Goal: Task Accomplishment & Management: Complete application form

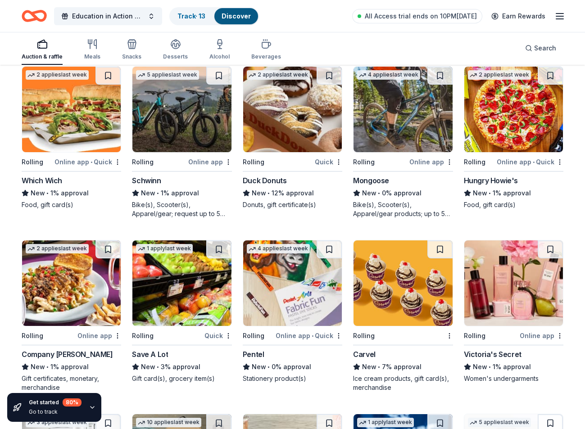
scroll to position [3888, 0]
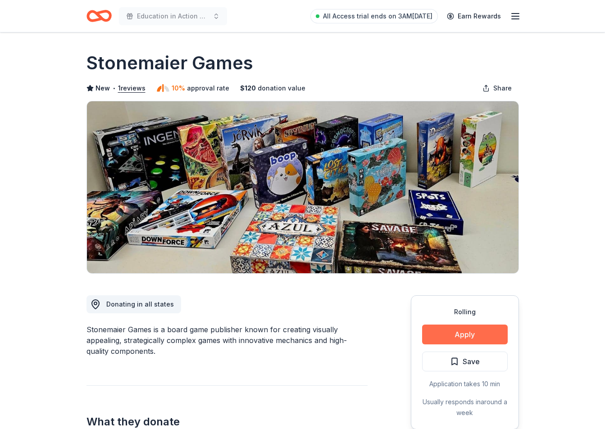
click at [464, 335] on button "Apply" at bounding box center [465, 335] width 86 height 20
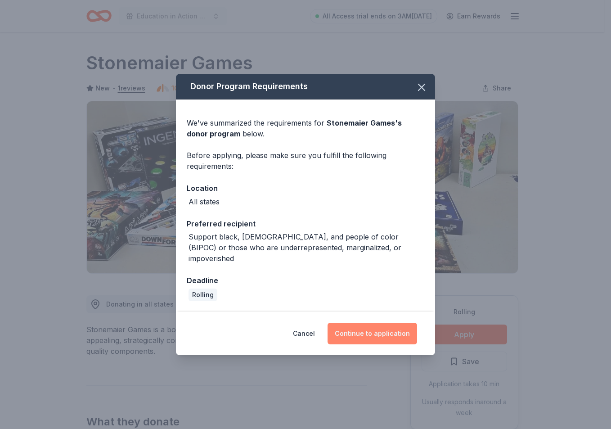
click at [394, 331] on button "Continue to application" at bounding box center [373, 334] width 90 height 22
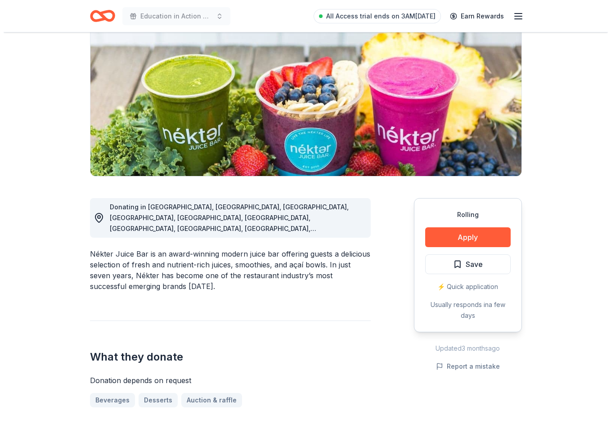
scroll to position [103, 0]
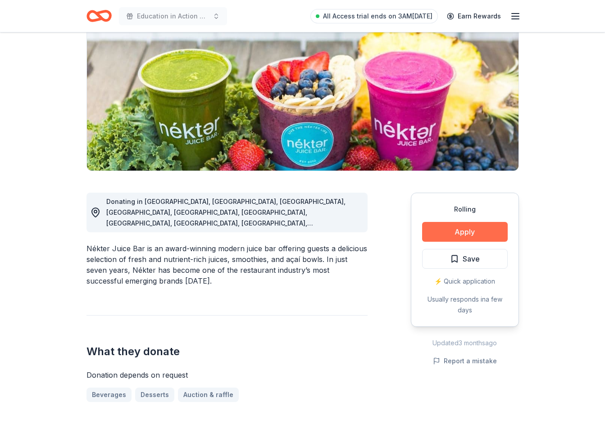
click at [480, 225] on button "Apply" at bounding box center [465, 232] width 86 height 20
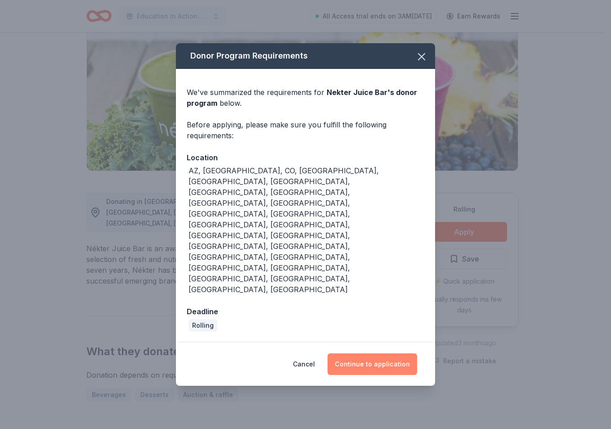
click at [402, 353] on button "Continue to application" at bounding box center [373, 364] width 90 height 22
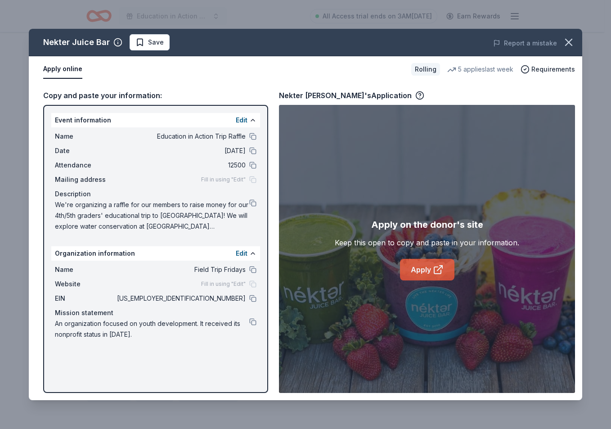
click at [434, 271] on icon at bounding box center [437, 270] width 7 height 7
click at [148, 36] on button "Save" at bounding box center [150, 42] width 40 height 16
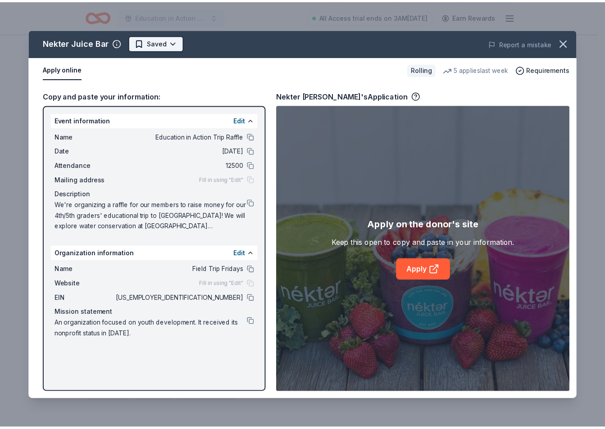
scroll to position [0, 0]
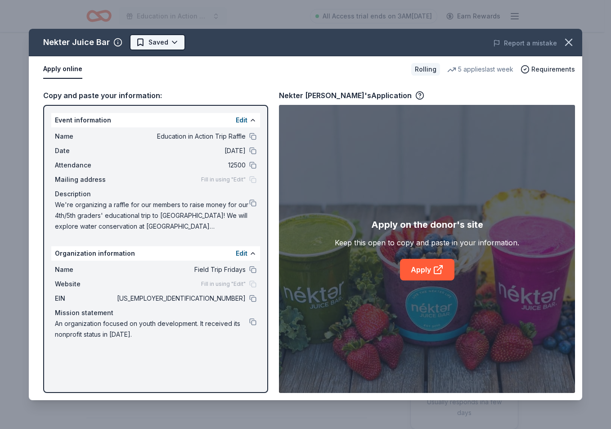
click at [154, 46] on html "Education in Action Trip Raffle All Access trial ends on 3AM, 9/3 Earn Rewards …" at bounding box center [305, 214] width 611 height 429
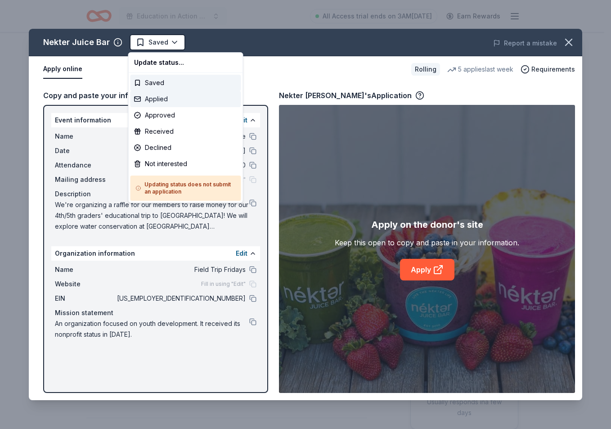
click at [164, 104] on div "Applied" at bounding box center [186, 99] width 111 height 16
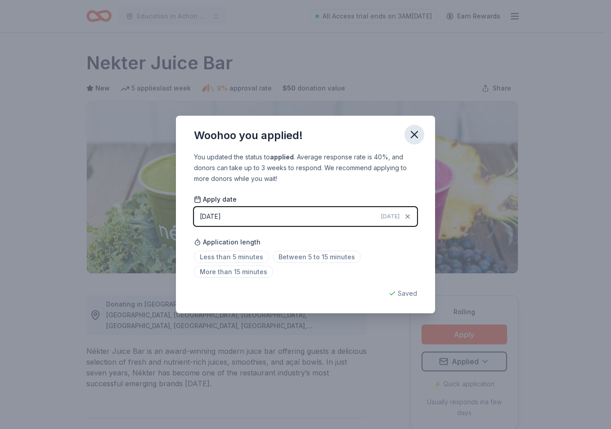
click at [413, 139] on icon "button" at bounding box center [414, 134] width 13 height 13
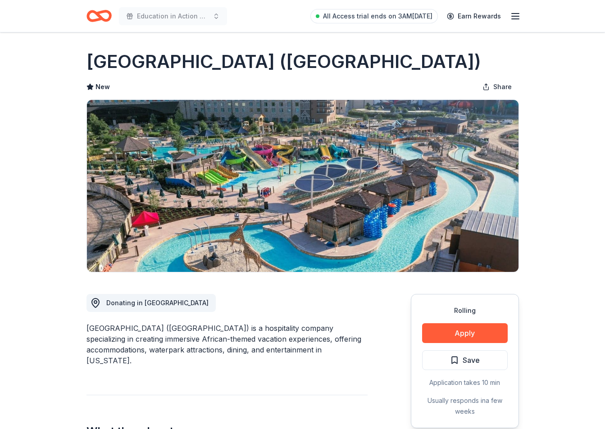
scroll to position [2, 0]
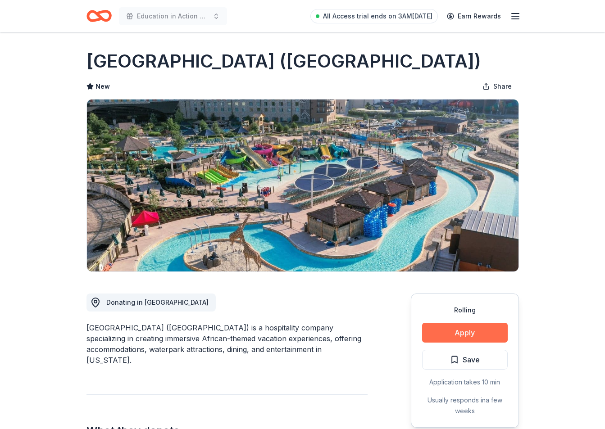
click at [462, 332] on button "Apply" at bounding box center [465, 333] width 86 height 20
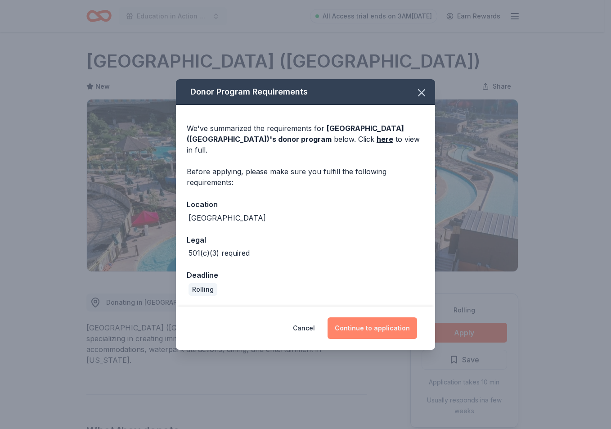
click at [374, 331] on button "Continue to application" at bounding box center [373, 328] width 90 height 22
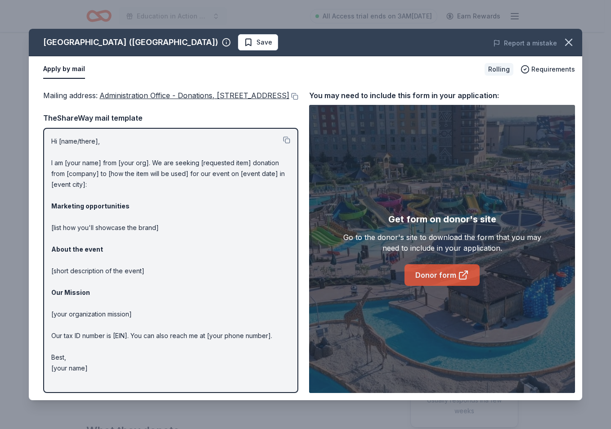
click at [449, 275] on link "Donor form" at bounding box center [442, 275] width 75 height 22
click at [567, 43] on icon "button" at bounding box center [569, 42] width 13 height 13
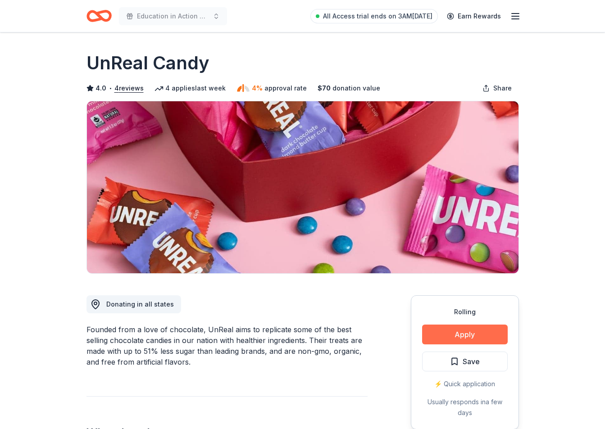
click at [456, 331] on button "Apply" at bounding box center [465, 335] width 86 height 20
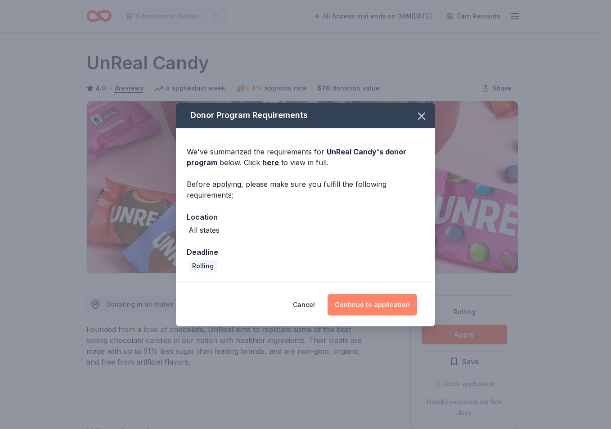
click at [369, 306] on button "Continue to application" at bounding box center [373, 305] width 90 height 22
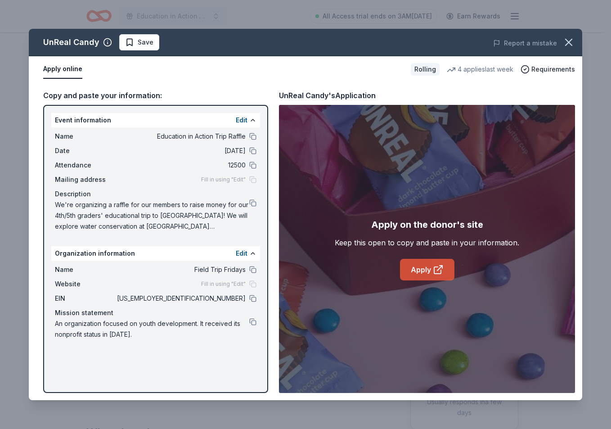
click at [438, 272] on icon at bounding box center [438, 269] width 11 height 11
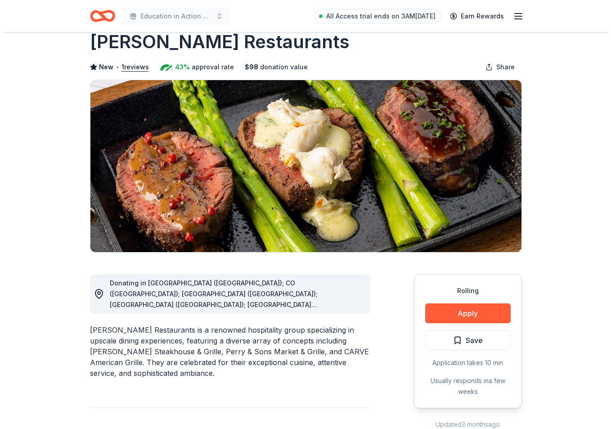
scroll to position [33, 0]
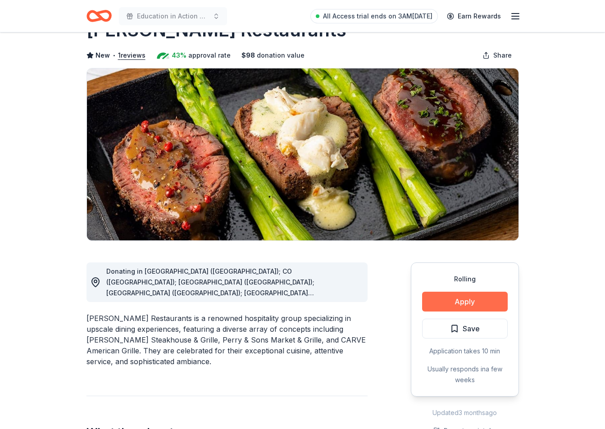
click at [474, 306] on button "Apply" at bounding box center [465, 302] width 86 height 20
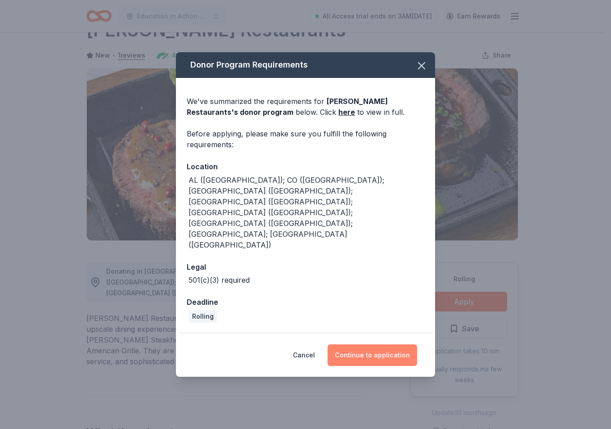
click at [370, 344] on button "Continue to application" at bounding box center [373, 355] width 90 height 22
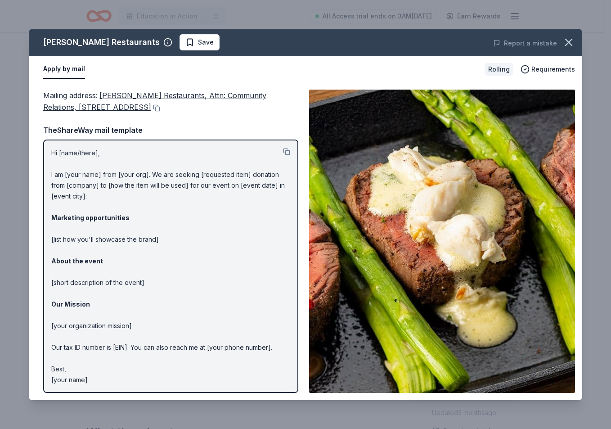
scroll to position [0, 0]
click at [122, 178] on p "Hi [name/there], I am [your name] from [your org]. We are seeking [requested it…" at bounding box center [170, 266] width 239 height 238
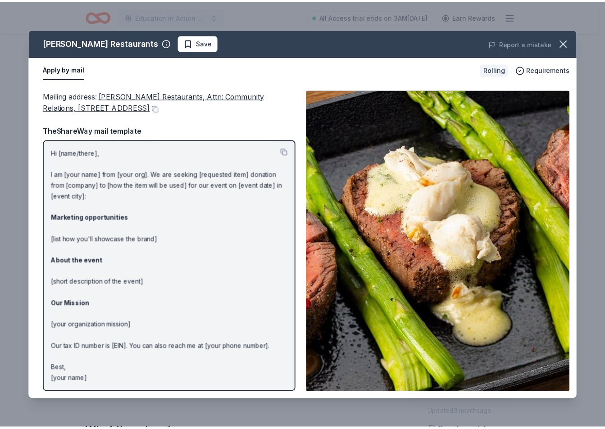
scroll to position [0, 0]
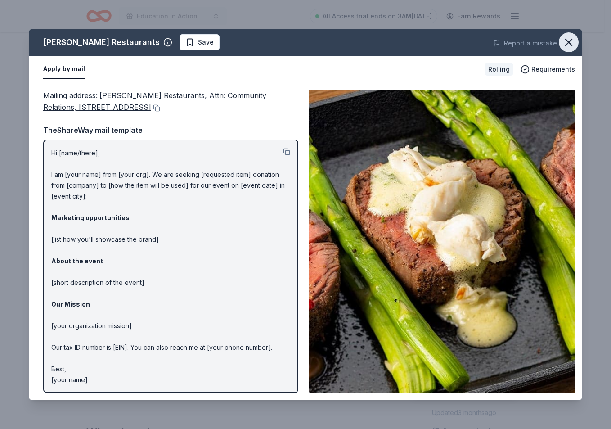
click at [572, 37] on icon "button" at bounding box center [569, 42] width 13 height 13
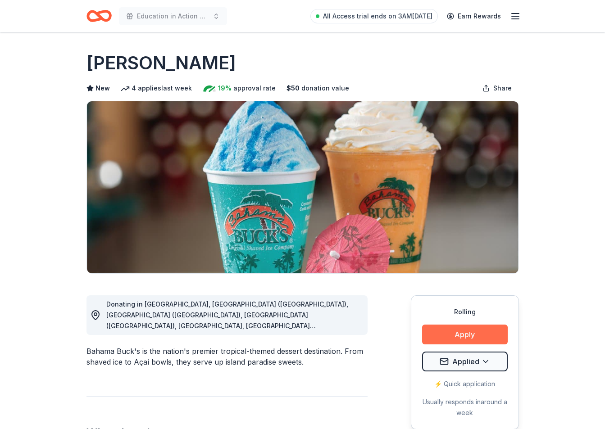
click at [462, 344] on button "Apply" at bounding box center [465, 335] width 86 height 20
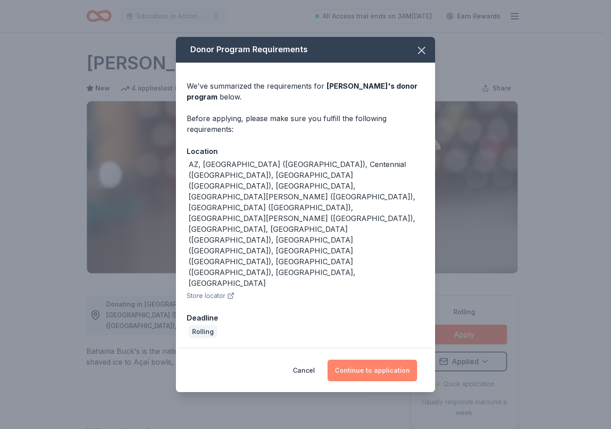
click at [378, 360] on button "Continue to application" at bounding box center [373, 371] width 90 height 22
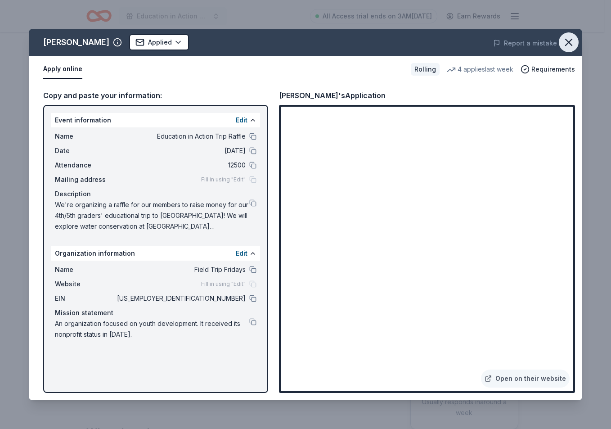
click at [572, 43] on icon "button" at bounding box center [569, 42] width 13 height 13
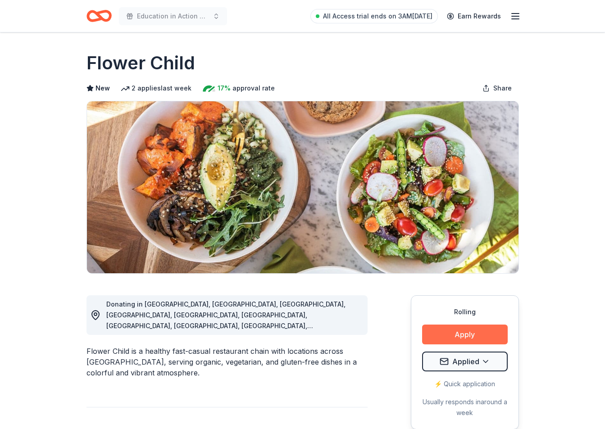
click at [460, 335] on button "Apply" at bounding box center [465, 335] width 86 height 20
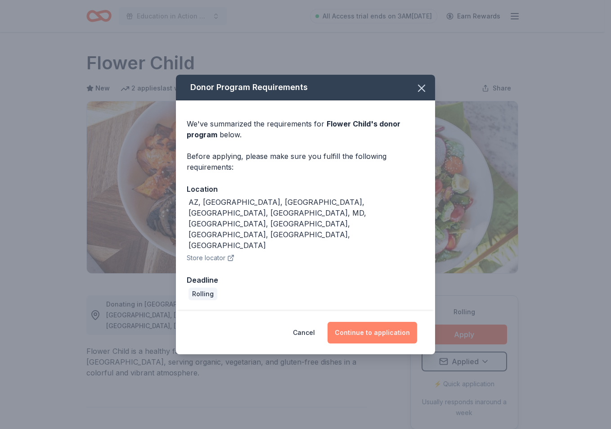
click at [393, 322] on button "Continue to application" at bounding box center [373, 333] width 90 height 22
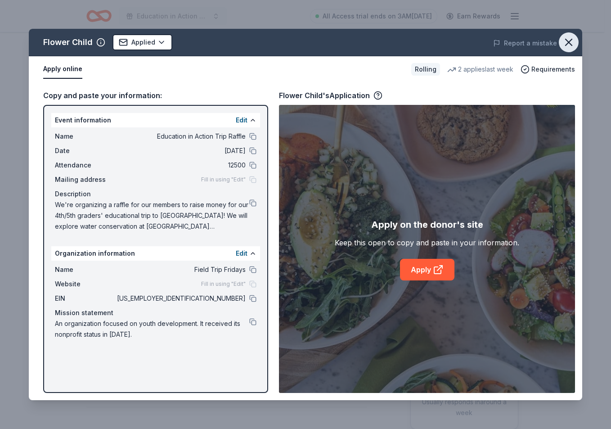
click at [566, 37] on icon "button" at bounding box center [569, 42] width 13 height 13
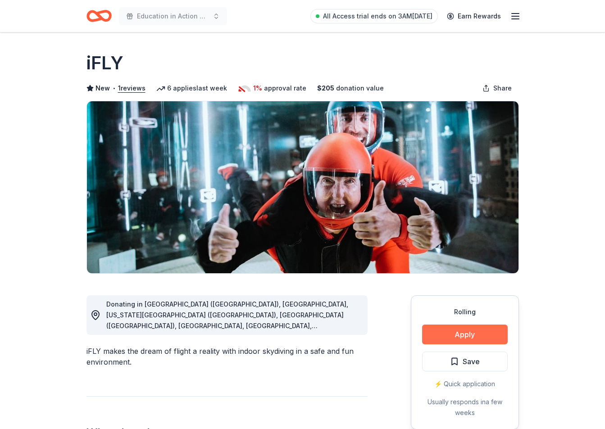
click at [475, 336] on button "Apply" at bounding box center [465, 335] width 86 height 20
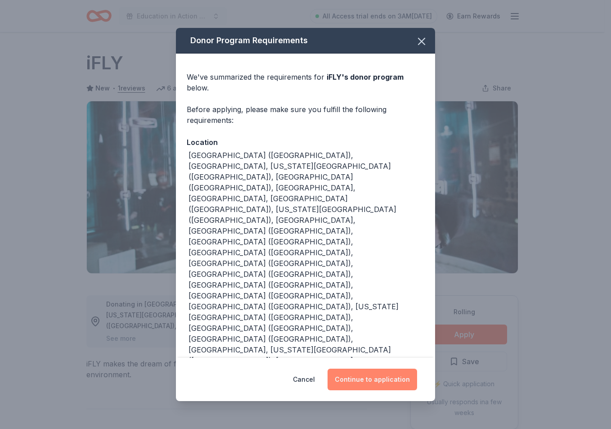
click at [357, 369] on button "Continue to application" at bounding box center [373, 380] width 90 height 22
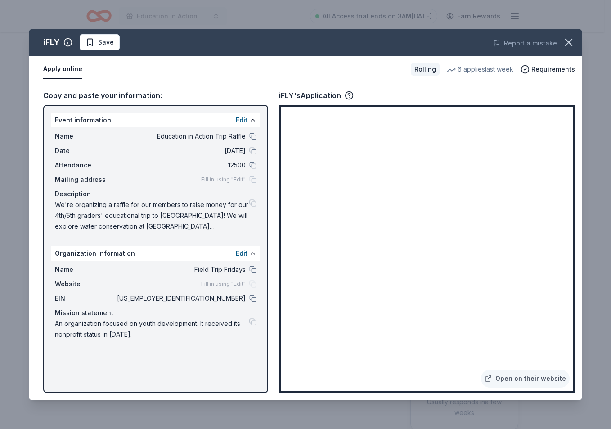
click at [100, 41] on span "Save" at bounding box center [106, 42] width 16 height 11
click at [105, 47] on html "Education in Action Trip Raffle All Access trial ends on 3AM, 9/3 Earn Rewards …" at bounding box center [305, 214] width 611 height 429
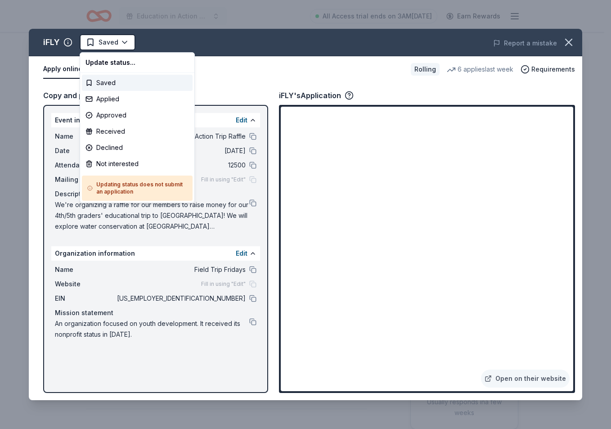
click at [425, 87] on html "Education in Action Trip Raffle All Access trial ends on 3AM, 9/3 Earn Rewards …" at bounding box center [305, 214] width 611 height 429
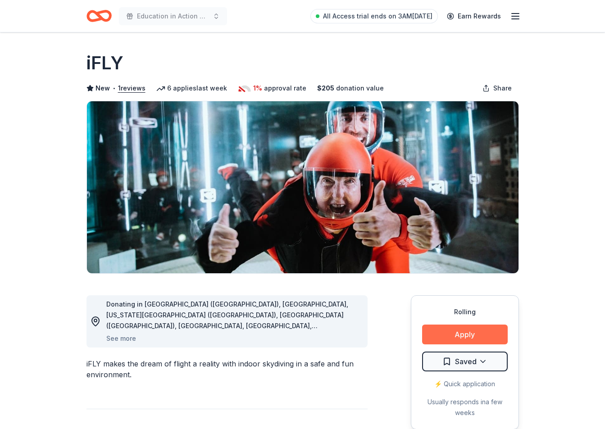
click at [449, 339] on button "Apply" at bounding box center [465, 335] width 86 height 20
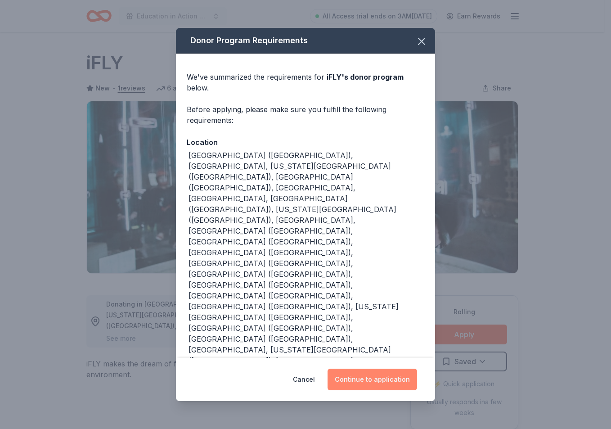
click at [372, 369] on button "Continue to application" at bounding box center [373, 380] width 90 height 22
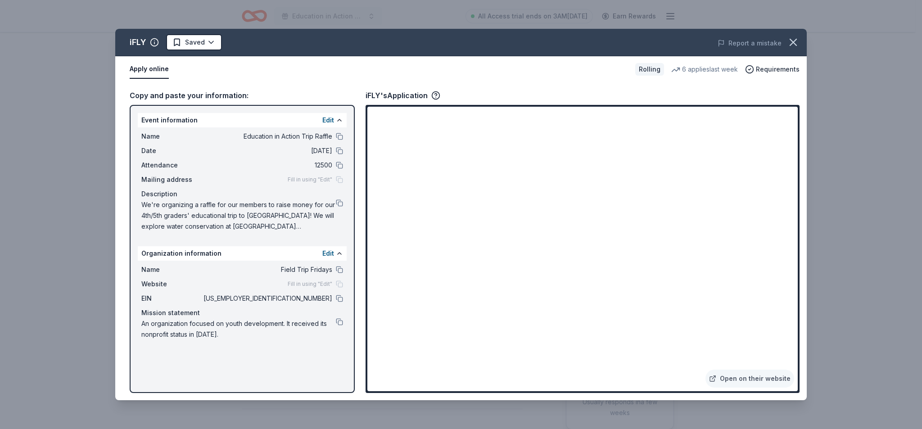
click at [208, 48] on html "Education in Action Trip Raffle All Access trial ends on 3AM, 9/3 Earn Rewards …" at bounding box center [461, 214] width 922 height 429
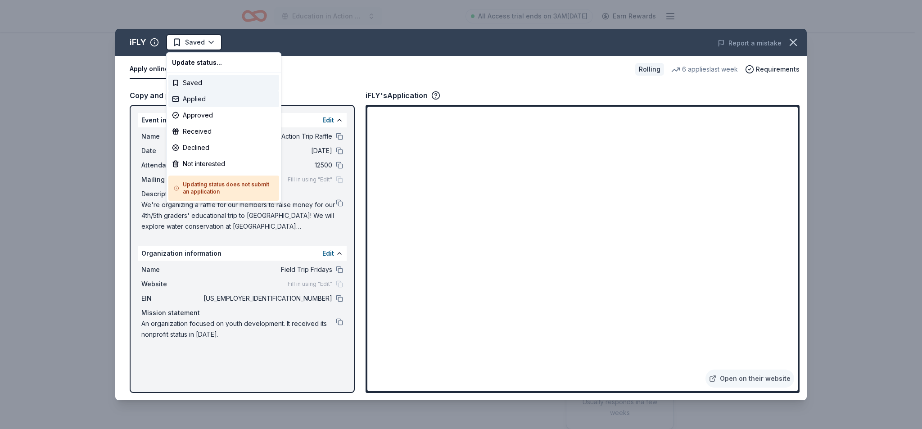
click at [191, 94] on div "Applied" at bounding box center [223, 99] width 111 height 16
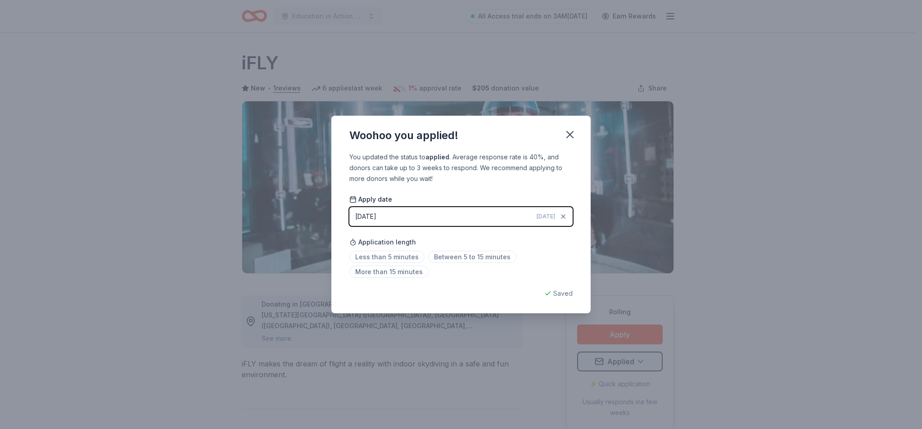
click at [567, 131] on icon "button" at bounding box center [570, 134] width 6 height 6
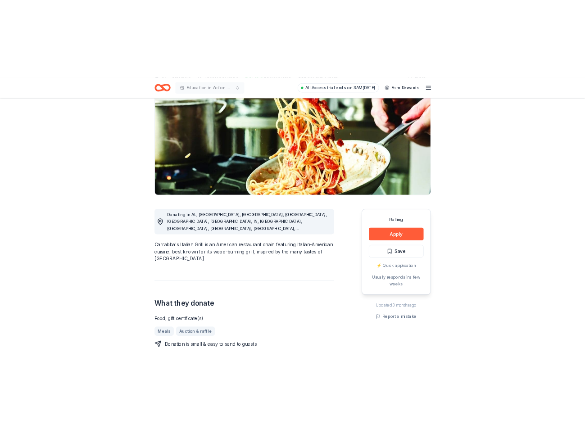
scroll to position [116, 0]
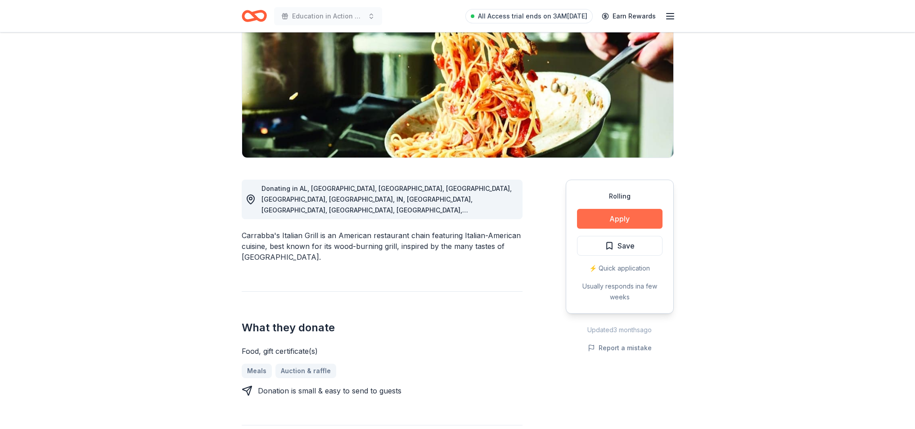
click at [604, 219] on button "Apply" at bounding box center [620, 219] width 86 height 20
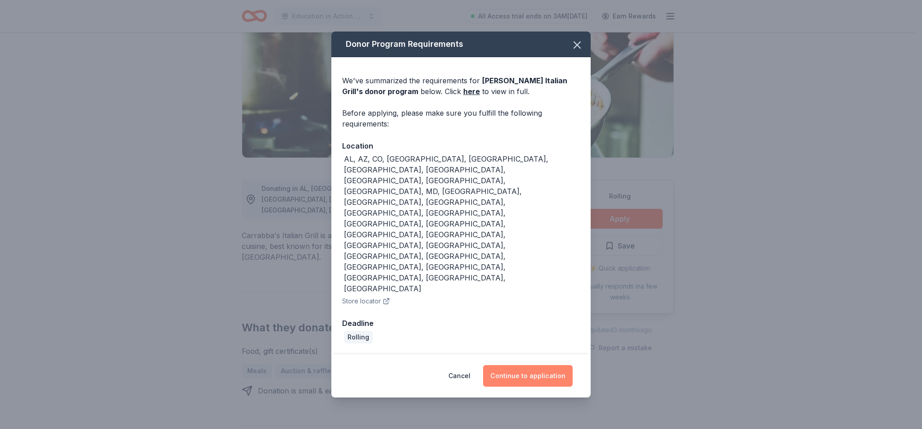
click at [519, 365] on button "Continue to application" at bounding box center [528, 376] width 90 height 22
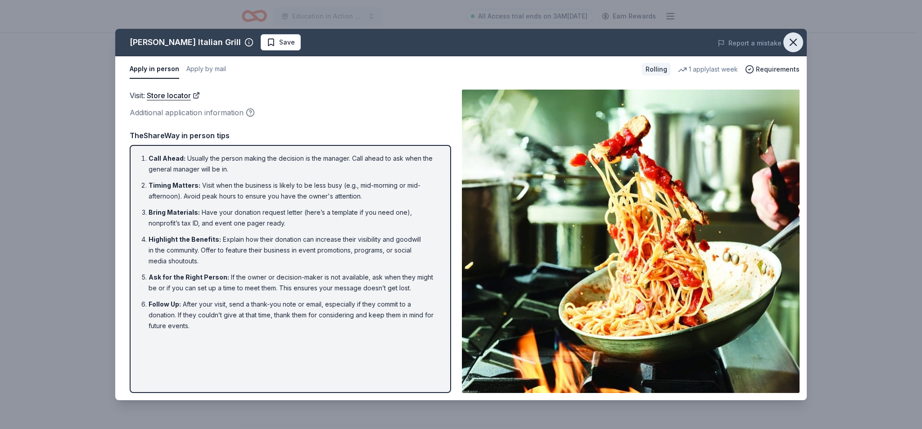
click at [604, 43] on icon "button" at bounding box center [793, 42] width 13 height 13
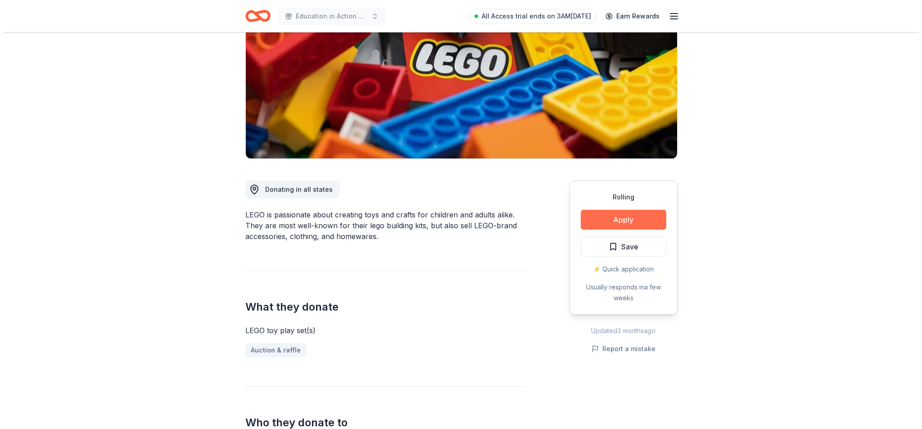
scroll to position [115, 0]
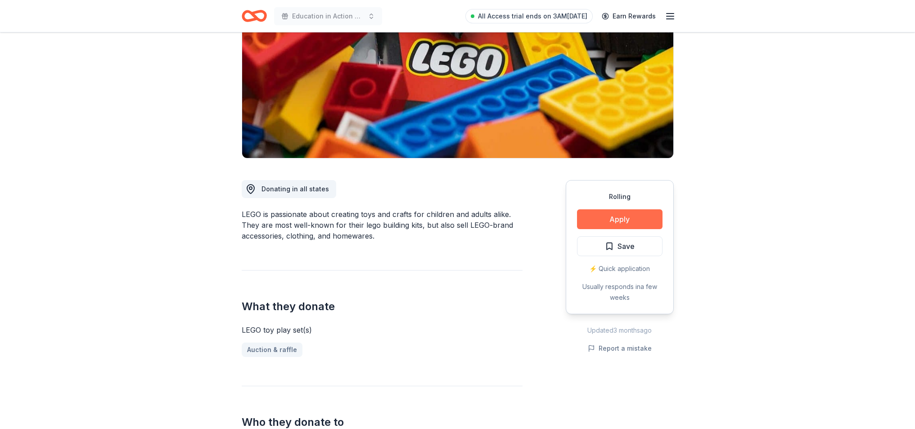
click at [604, 216] on button "Apply" at bounding box center [620, 219] width 86 height 20
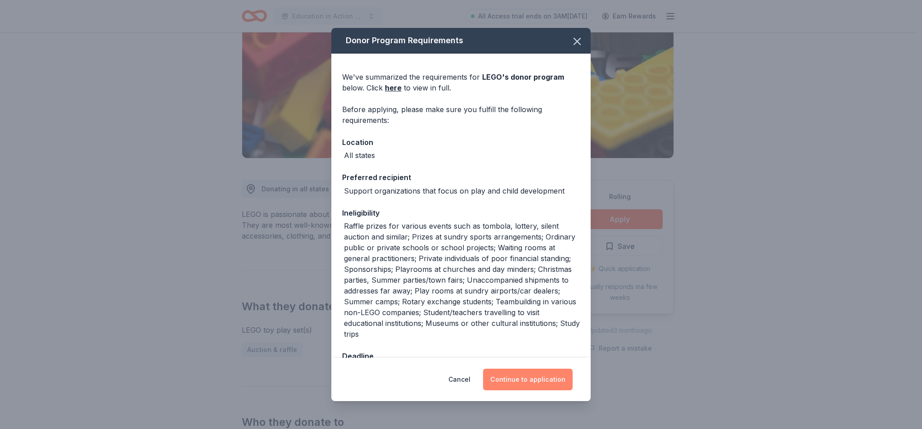
click at [538, 384] on button "Continue to application" at bounding box center [528, 380] width 90 height 22
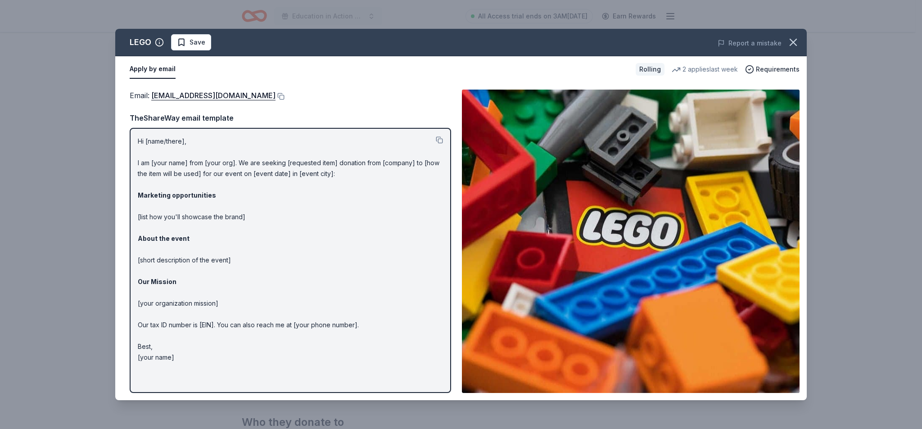
click at [185, 43] on span "Save" at bounding box center [191, 42] width 28 height 11
click at [201, 45] on html "Education in Action Trip Raffle All Access trial ends on 3AM, 9/3 Earn Rewards …" at bounding box center [461, 99] width 922 height 429
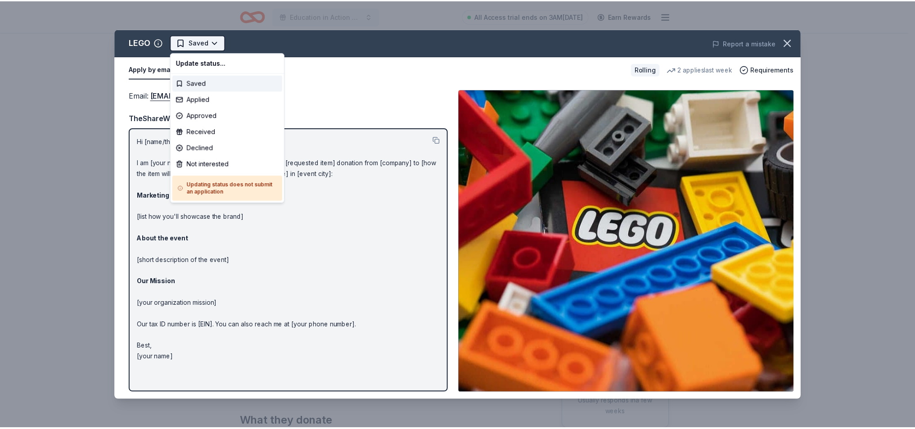
scroll to position [0, 0]
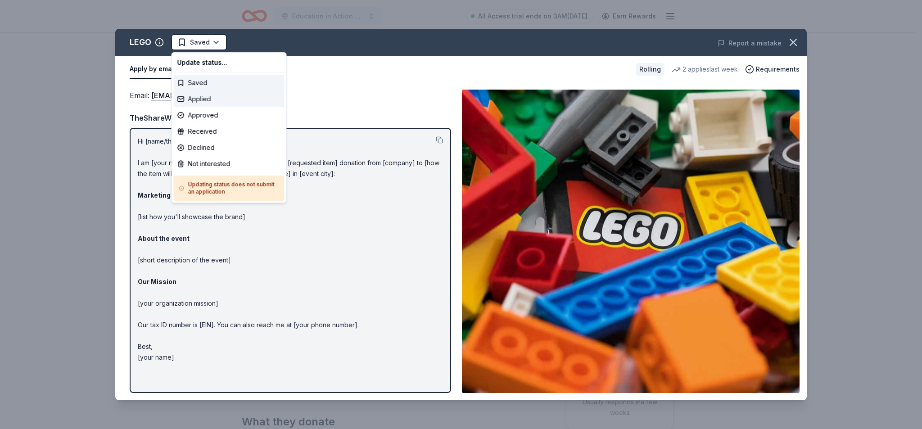
drag, startPoint x: 203, startPoint y: 95, endPoint x: 262, endPoint y: 99, distance: 59.1
click at [203, 95] on div "Applied" at bounding box center [229, 99] width 111 height 16
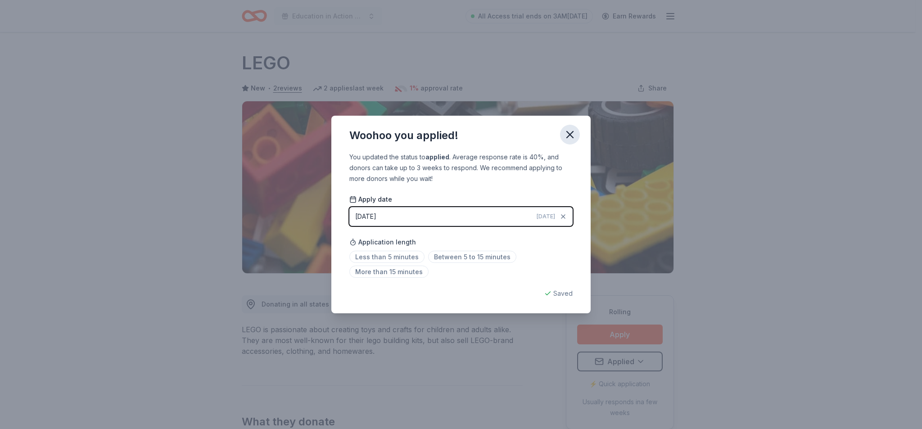
click at [572, 135] on icon "button" at bounding box center [570, 134] width 13 height 13
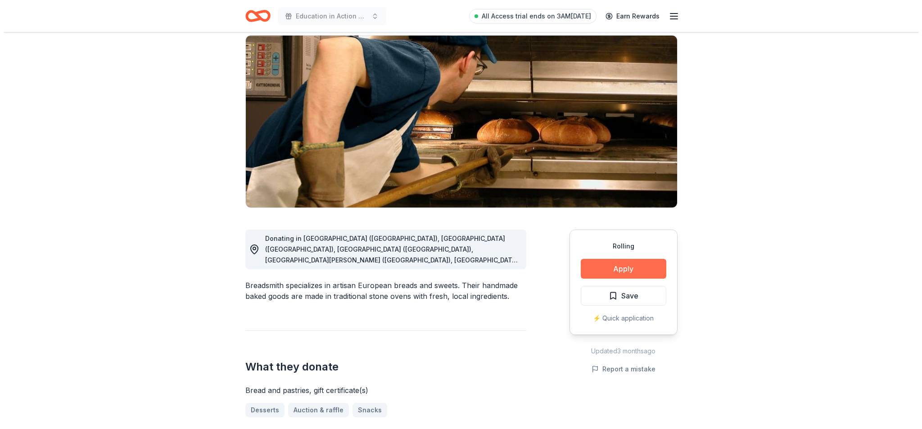
scroll to position [66, 0]
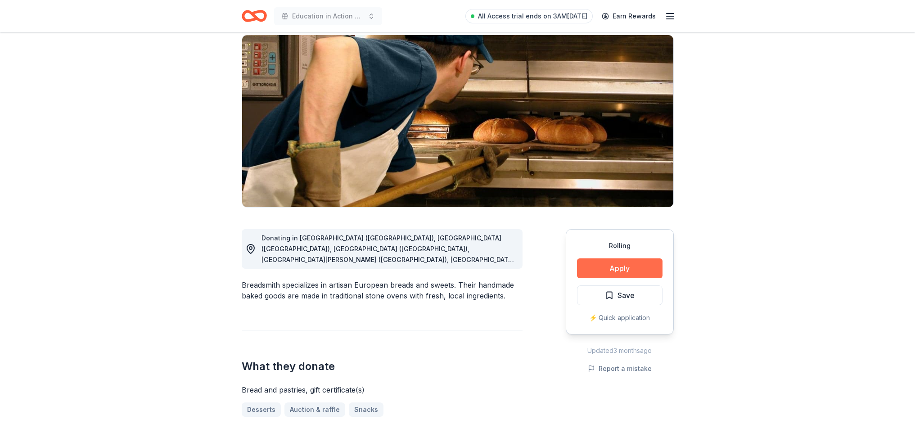
click at [604, 267] on button "Apply" at bounding box center [620, 268] width 86 height 20
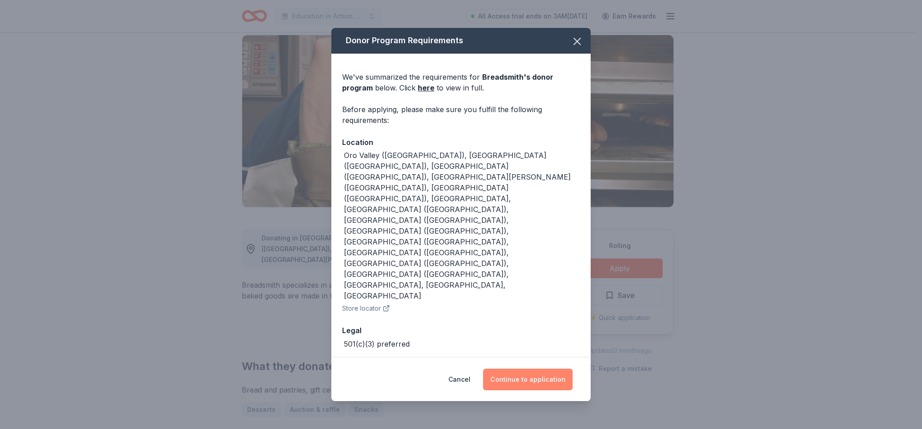
click at [531, 369] on button "Continue to application" at bounding box center [528, 380] width 90 height 22
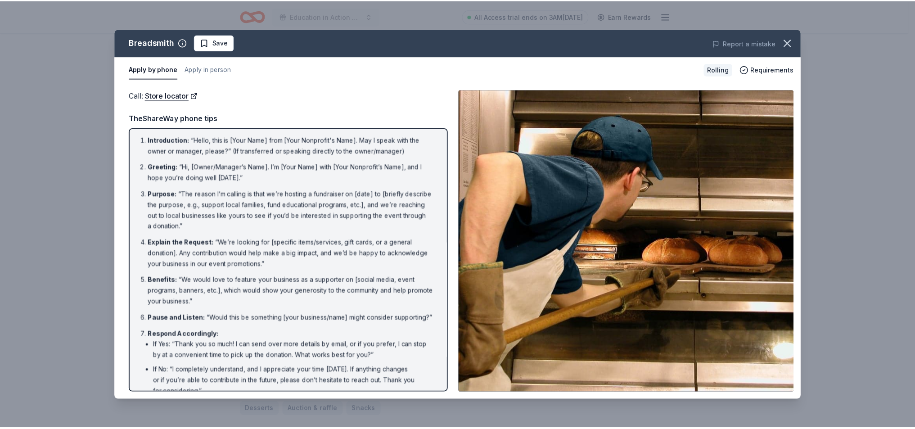
scroll to position [0, 0]
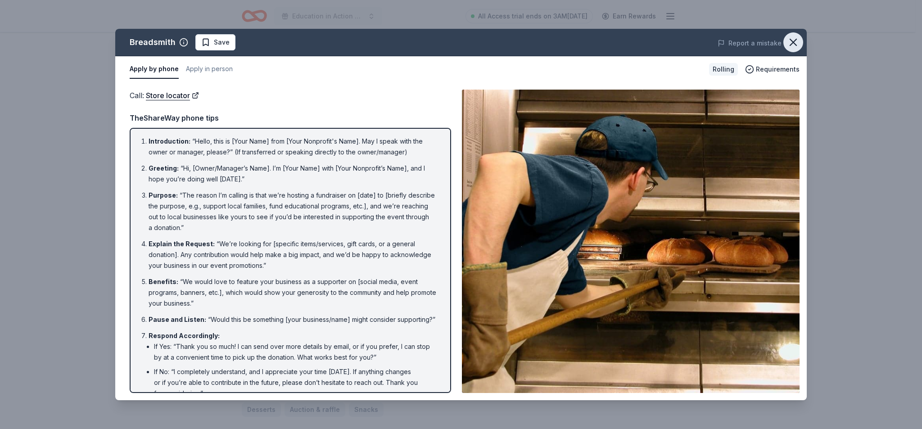
click at [604, 42] on icon "button" at bounding box center [793, 42] width 13 height 13
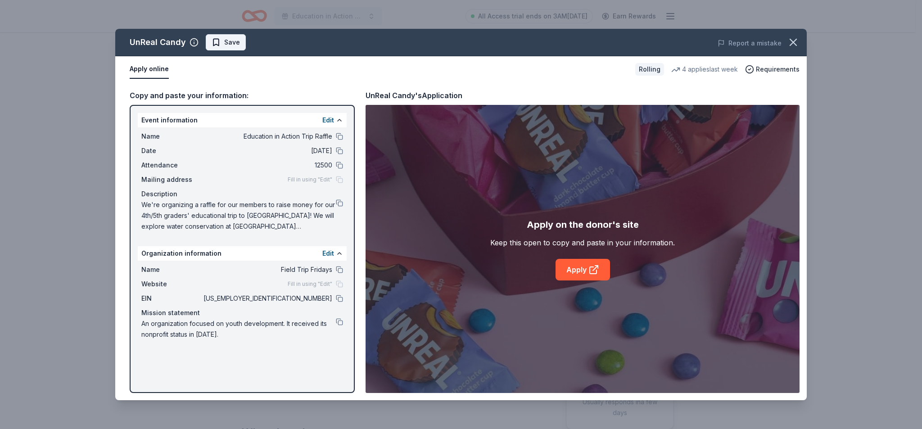
click at [231, 40] on span "Save" at bounding box center [232, 42] width 16 height 11
click at [235, 40] on html "Education in Action Trip Raffle All Access trial ends on 3AM[DATE] Earn Rewards…" at bounding box center [461, 214] width 922 height 429
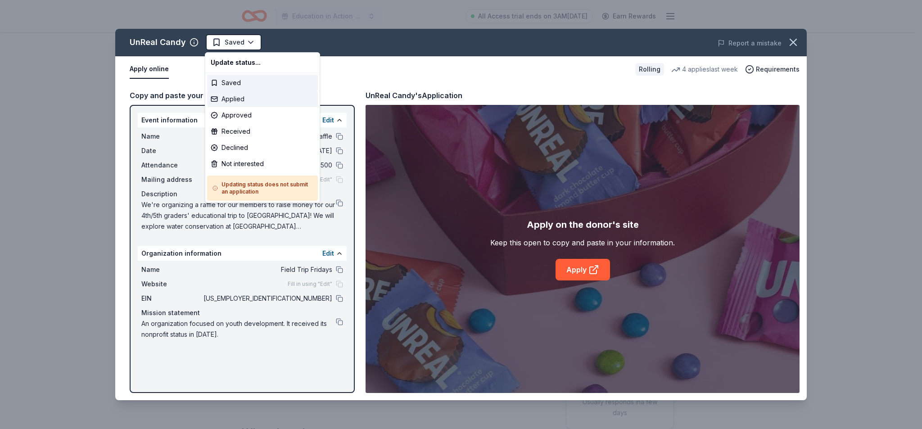
click at [238, 102] on div "Applied" at bounding box center [262, 99] width 111 height 16
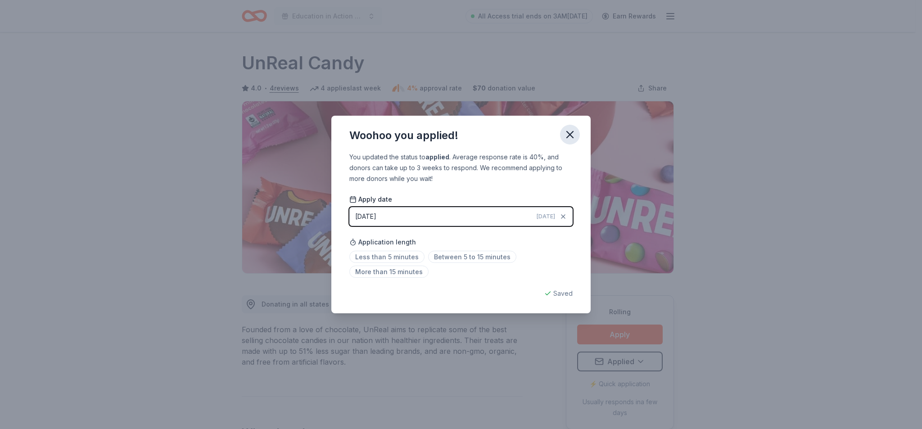
click at [569, 132] on icon "button" at bounding box center [570, 134] width 13 height 13
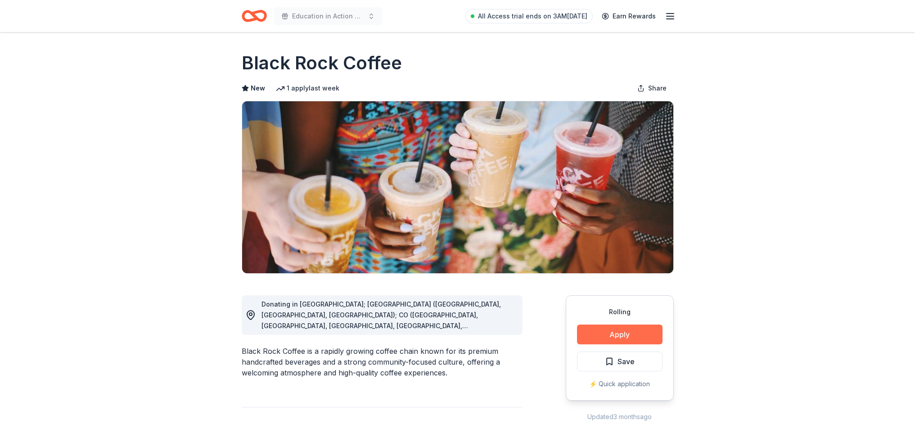
click at [628, 335] on button "Apply" at bounding box center [620, 335] width 86 height 20
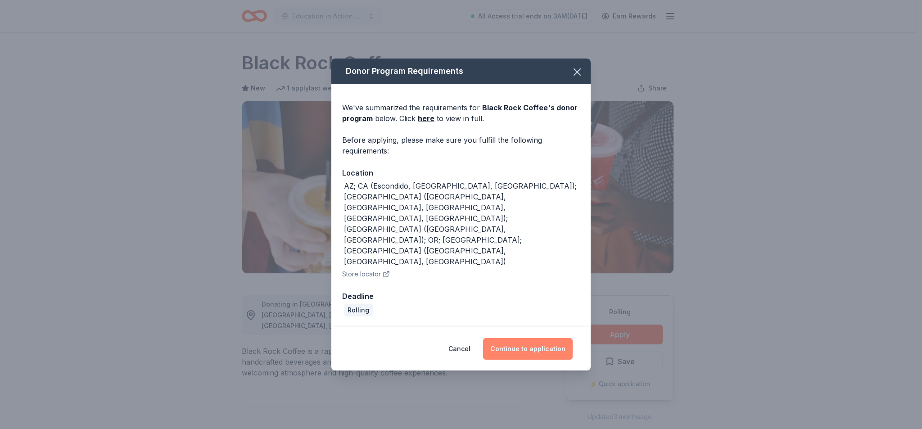
click at [566, 338] on button "Continue to application" at bounding box center [528, 349] width 90 height 22
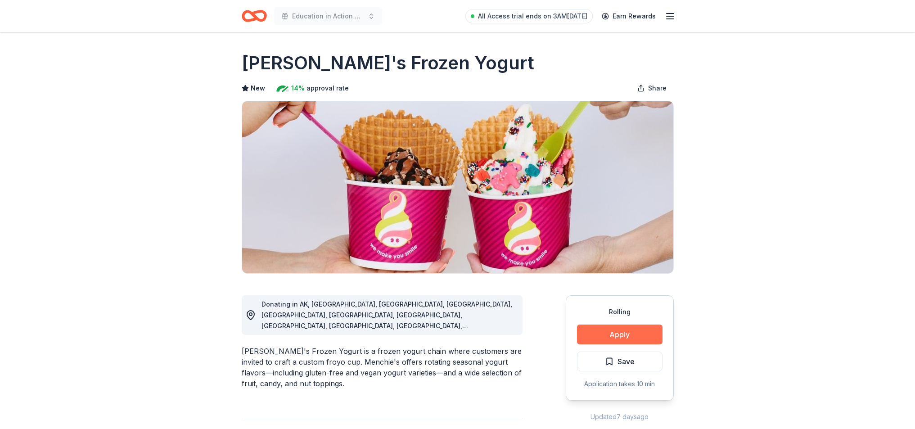
click at [608, 329] on button "Apply" at bounding box center [620, 335] width 86 height 20
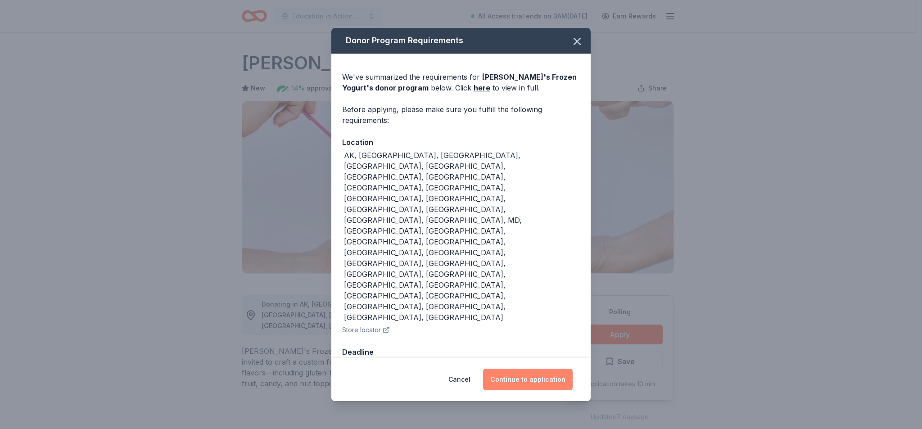
click at [523, 369] on button "Continue to application" at bounding box center [528, 380] width 90 height 22
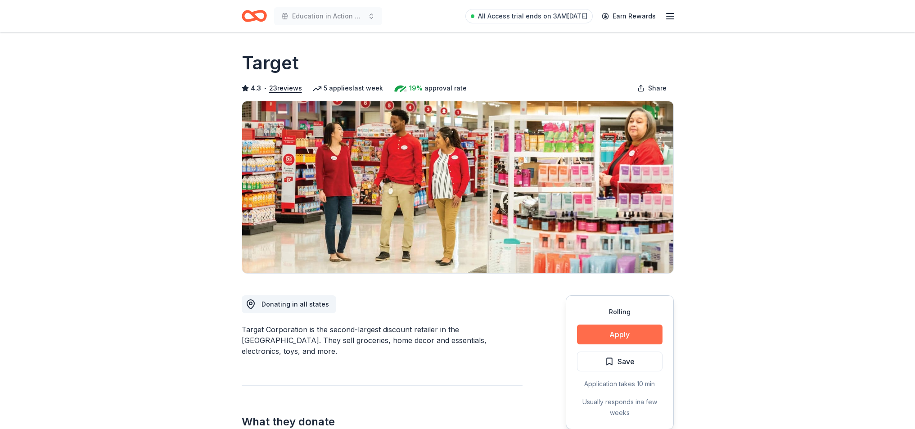
click at [616, 338] on button "Apply" at bounding box center [620, 335] width 86 height 20
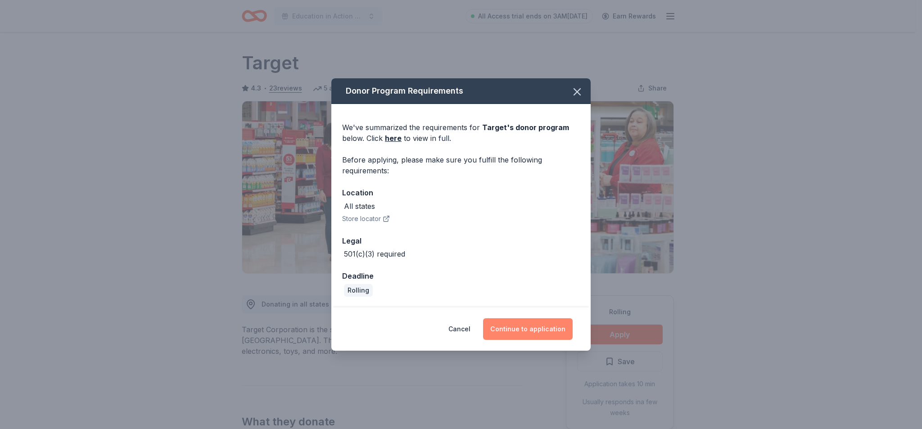
click at [516, 333] on button "Continue to application" at bounding box center [528, 329] width 90 height 22
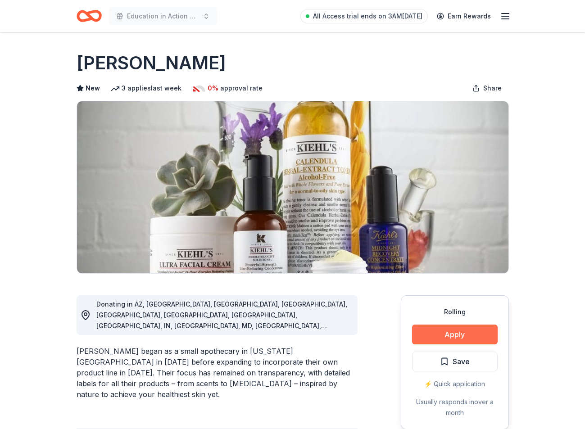
click at [440, 330] on button "Apply" at bounding box center [455, 335] width 86 height 20
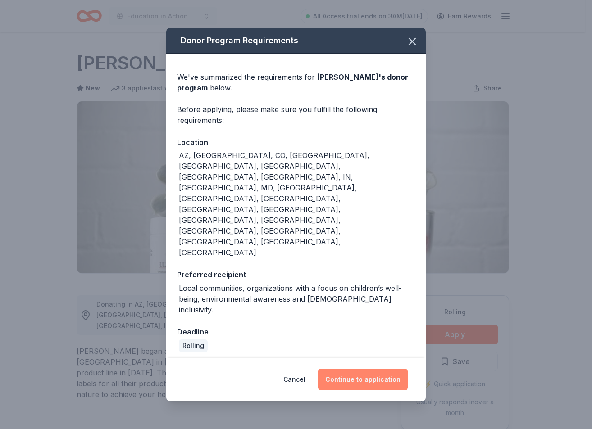
click at [357, 369] on button "Continue to application" at bounding box center [363, 380] width 90 height 22
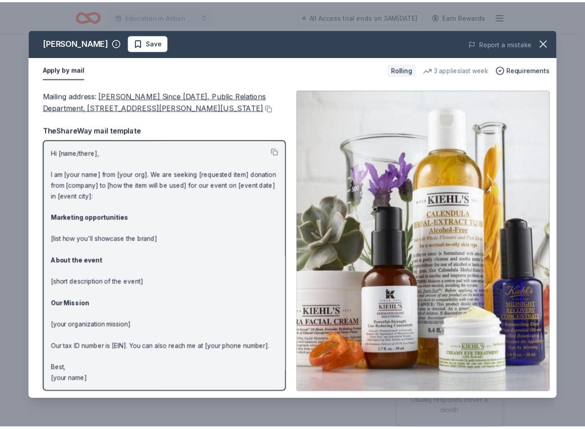
scroll to position [0, 0]
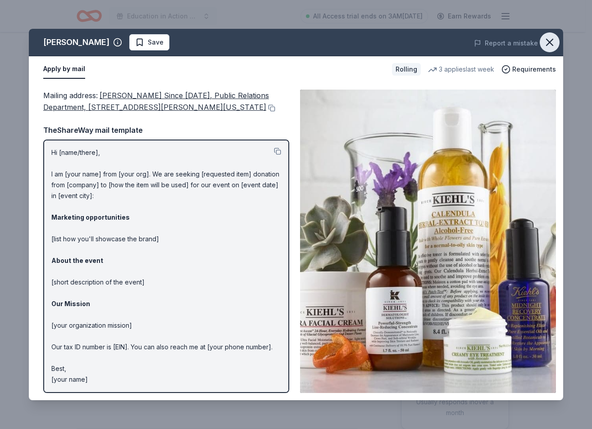
click at [546, 42] on icon "button" at bounding box center [549, 42] width 13 height 13
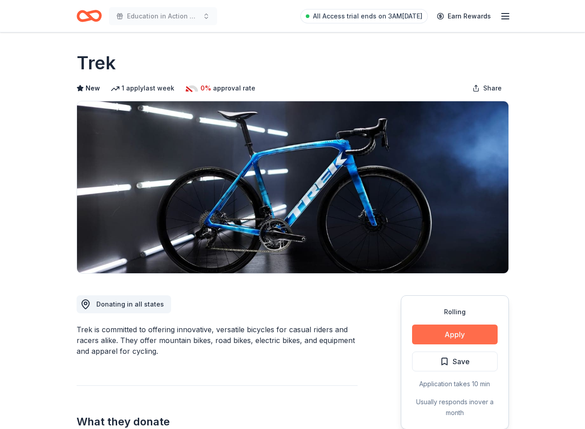
click at [447, 338] on button "Apply" at bounding box center [455, 335] width 86 height 20
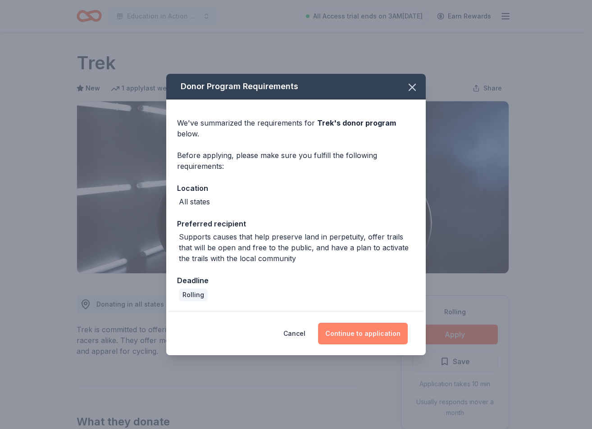
click at [353, 332] on button "Continue to application" at bounding box center [363, 334] width 90 height 22
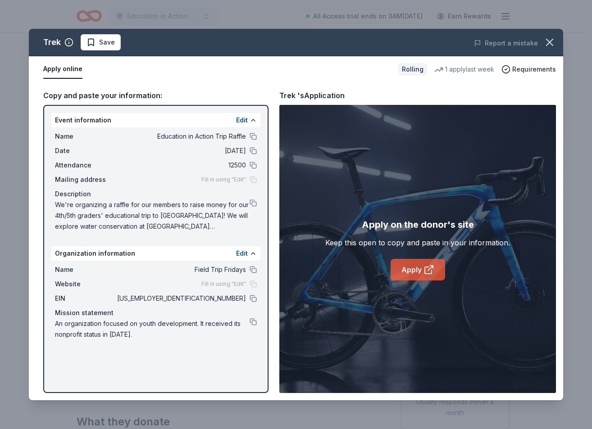
click at [412, 270] on link "Apply" at bounding box center [417, 270] width 54 height 22
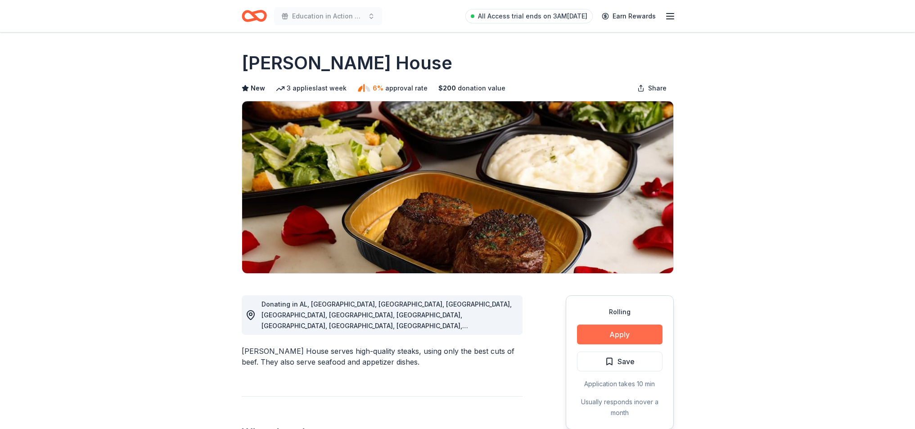
click at [631, 334] on button "Apply" at bounding box center [620, 335] width 86 height 20
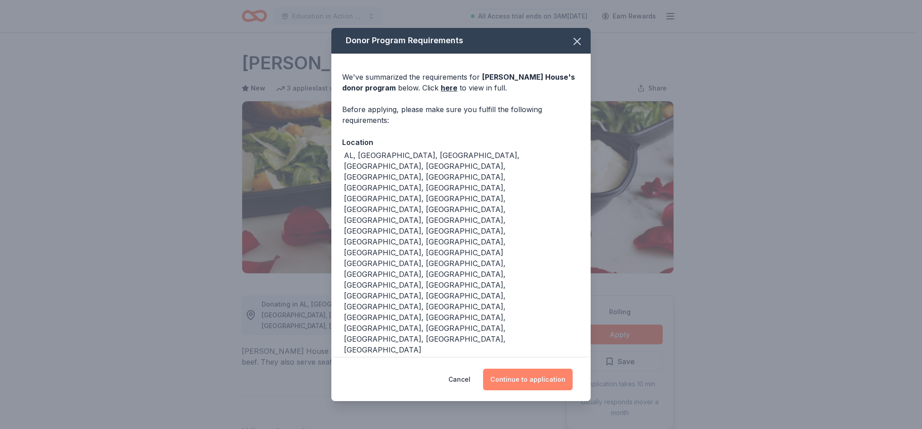
drag, startPoint x: 528, startPoint y: 325, endPoint x: 534, endPoint y: 321, distance: 7.3
click at [528, 369] on button "Continue to application" at bounding box center [528, 380] width 90 height 22
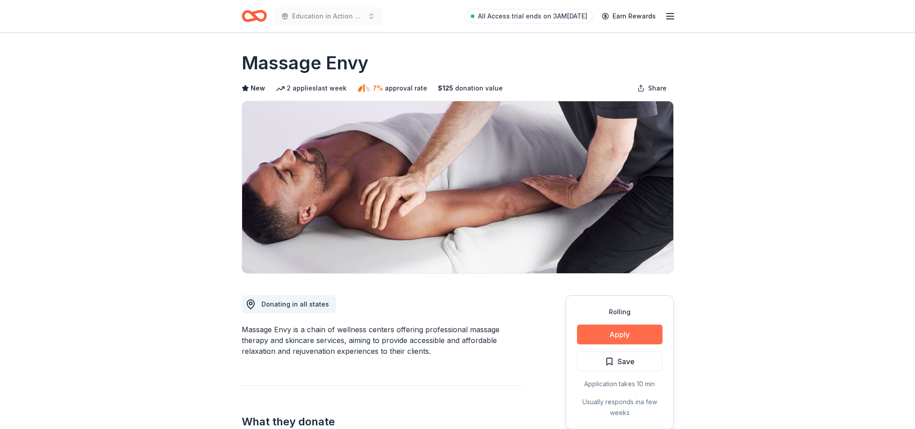
click at [618, 331] on button "Apply" at bounding box center [620, 335] width 86 height 20
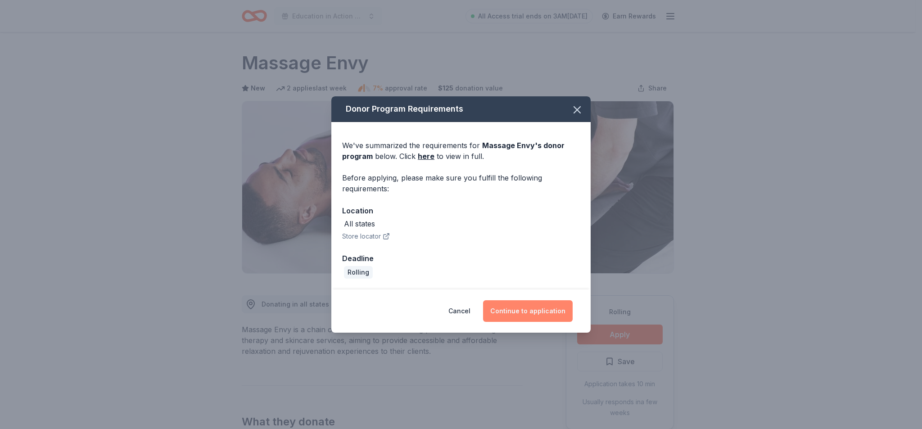
click at [527, 312] on button "Continue to application" at bounding box center [528, 311] width 90 height 22
